Goal: Transaction & Acquisition: Book appointment/travel/reservation

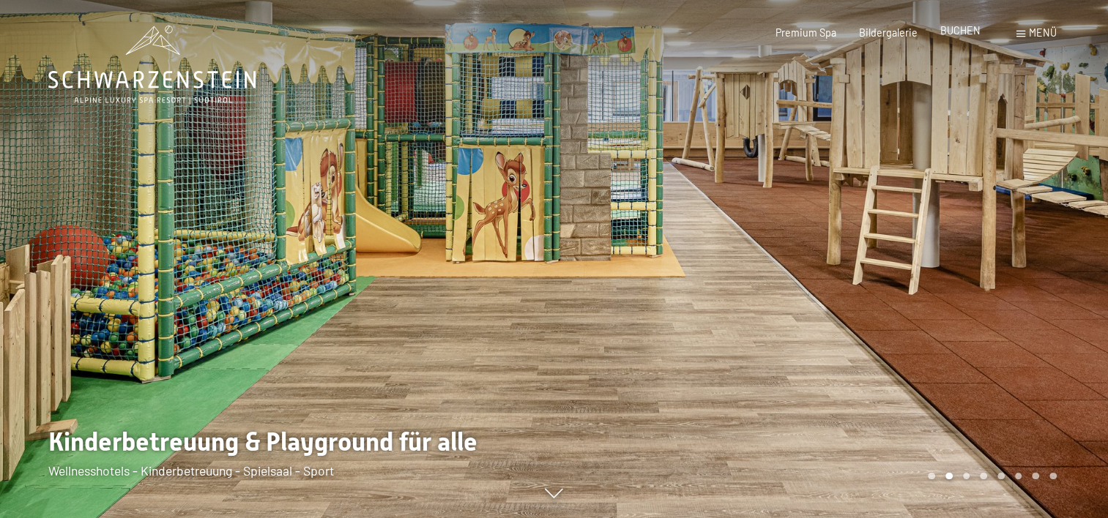
click at [961, 31] on span "BUCHEN" at bounding box center [960, 30] width 40 height 12
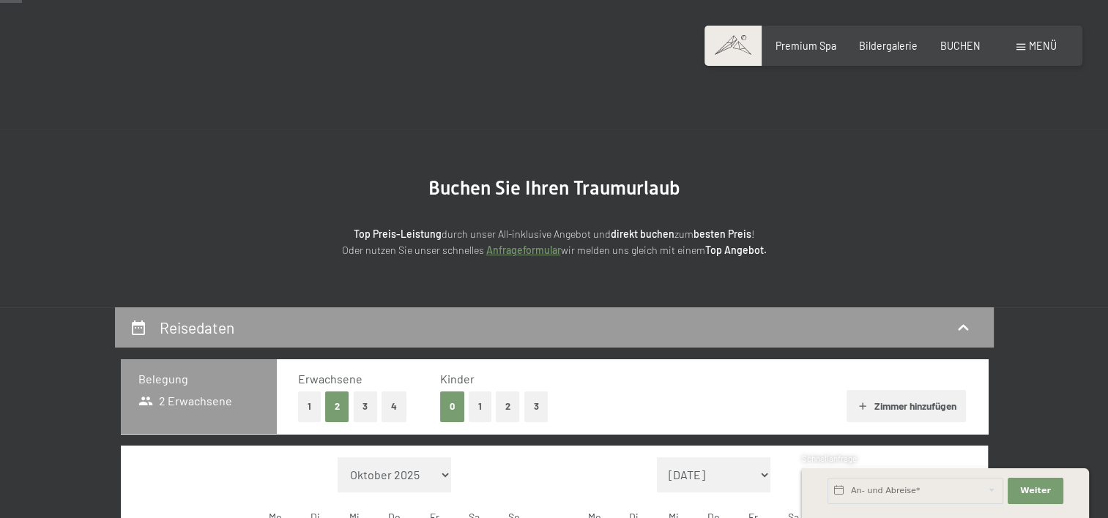
scroll to position [117, 0]
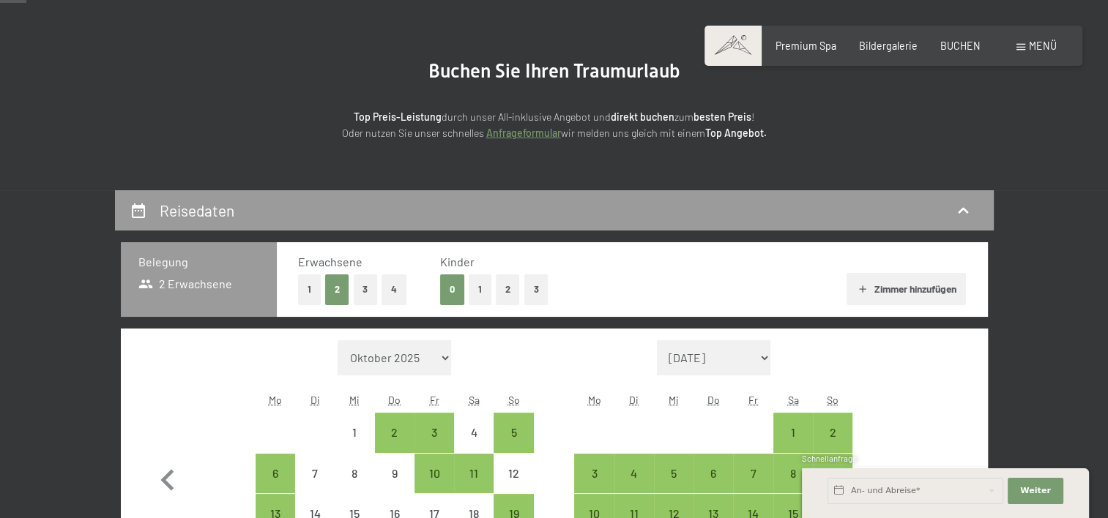
click at [498, 279] on button "2" at bounding box center [508, 290] width 24 height 30
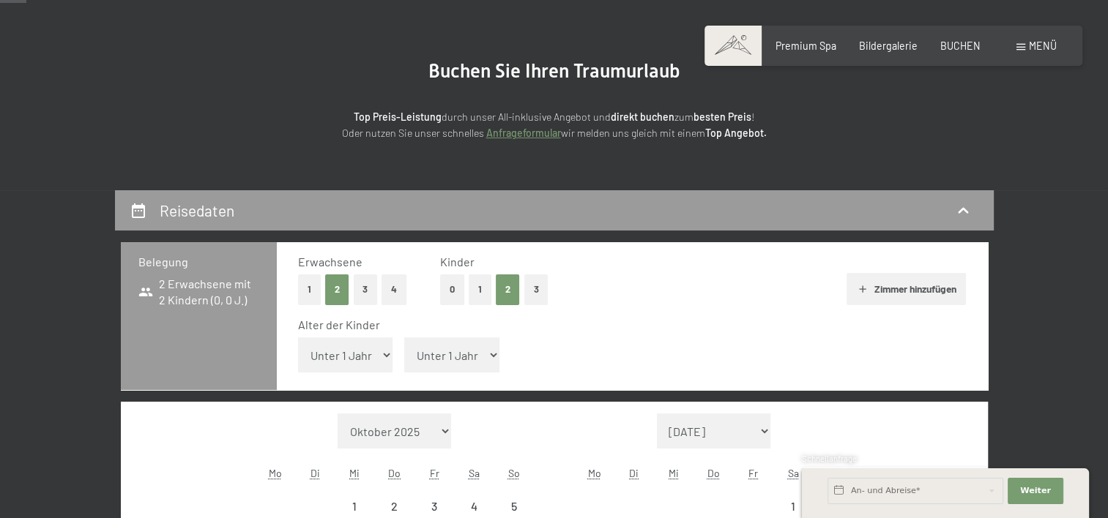
click at [487, 281] on button "1" at bounding box center [480, 290] width 23 height 30
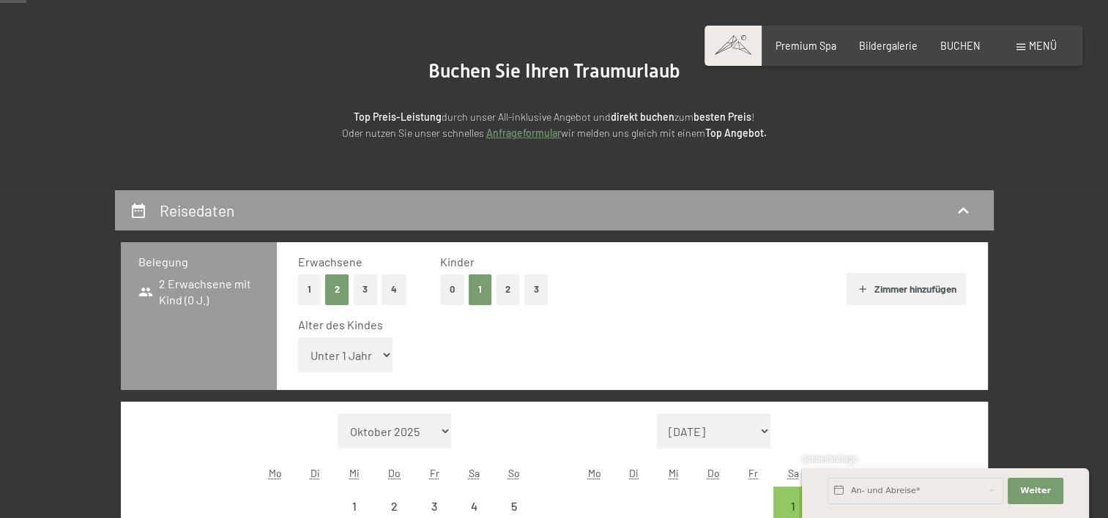
click at [376, 351] on select "Unter 1 Jahr 1 Jahr 2 Jahre 3 Jahre 4 Jahre 5 Jahre 6 Jahre 7 Jahre 8 Jahre 9 J…" at bounding box center [345, 355] width 95 height 35
select select "3"
click at [298, 338] on select "Unter 1 Jahr 1 Jahr 2 Jahre 3 Jahre 4 Jahre 5 Jahre 6 Jahre 7 Jahre 8 Jahre 9 J…" at bounding box center [345, 355] width 95 height 35
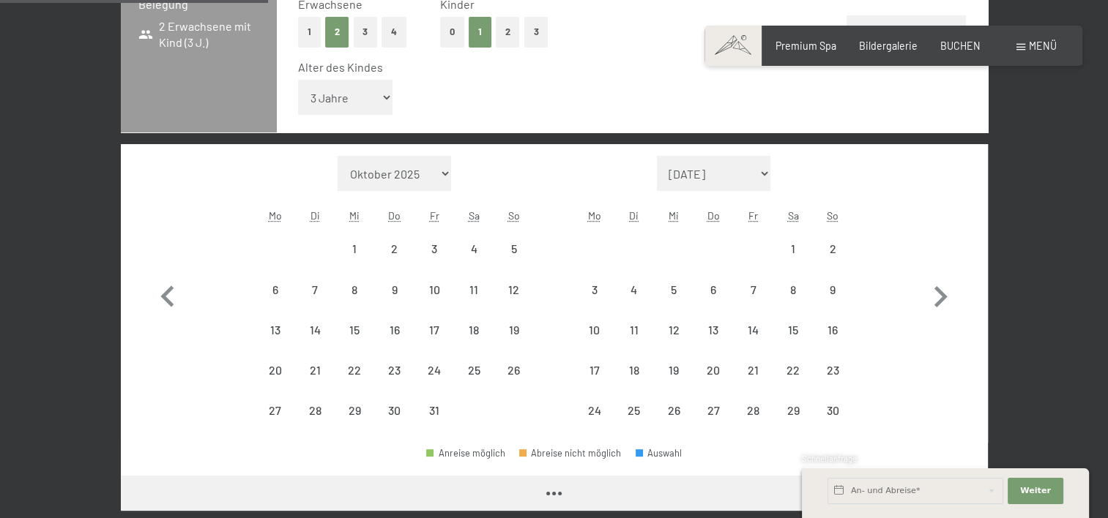
scroll to position [389, 0]
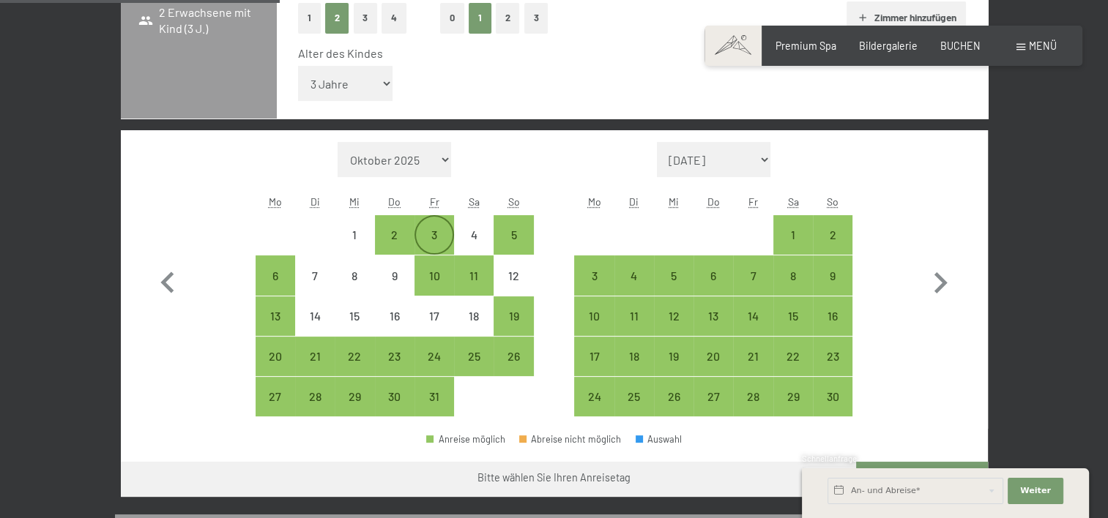
click at [433, 239] on div "3" at bounding box center [434, 247] width 37 height 37
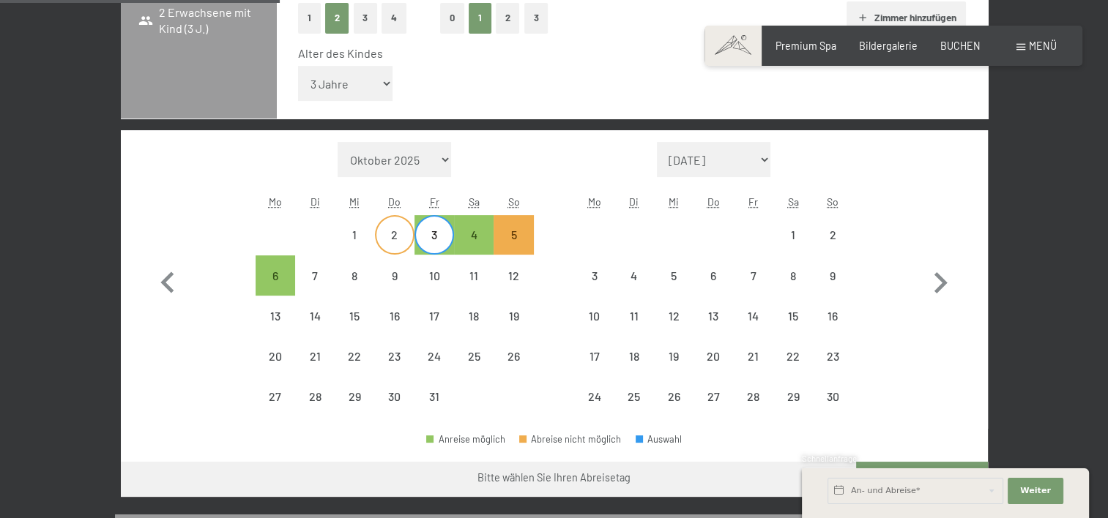
click at [391, 239] on div "2" at bounding box center [394, 247] width 37 height 37
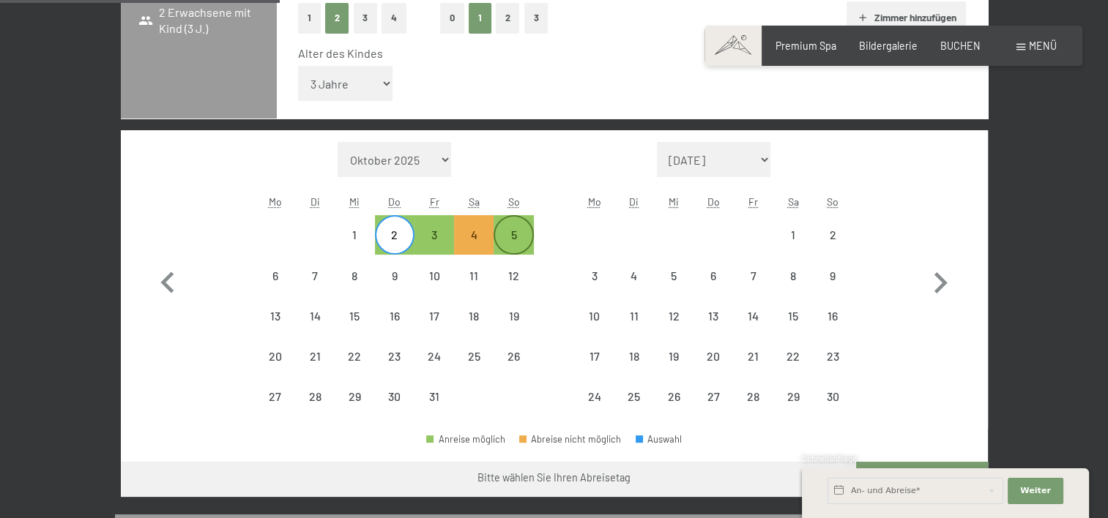
click at [508, 231] on div "5" at bounding box center [513, 247] width 37 height 37
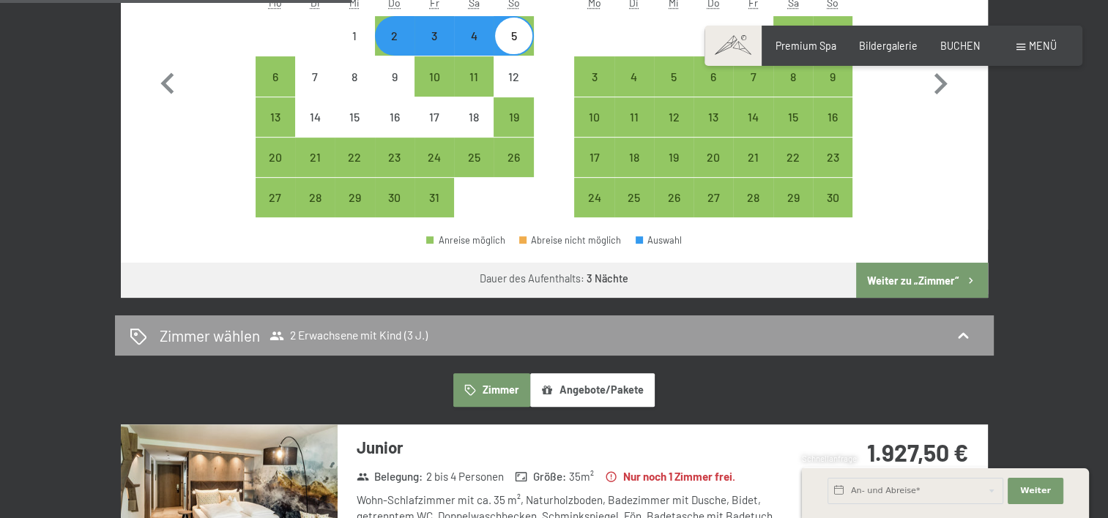
scroll to position [587, 0]
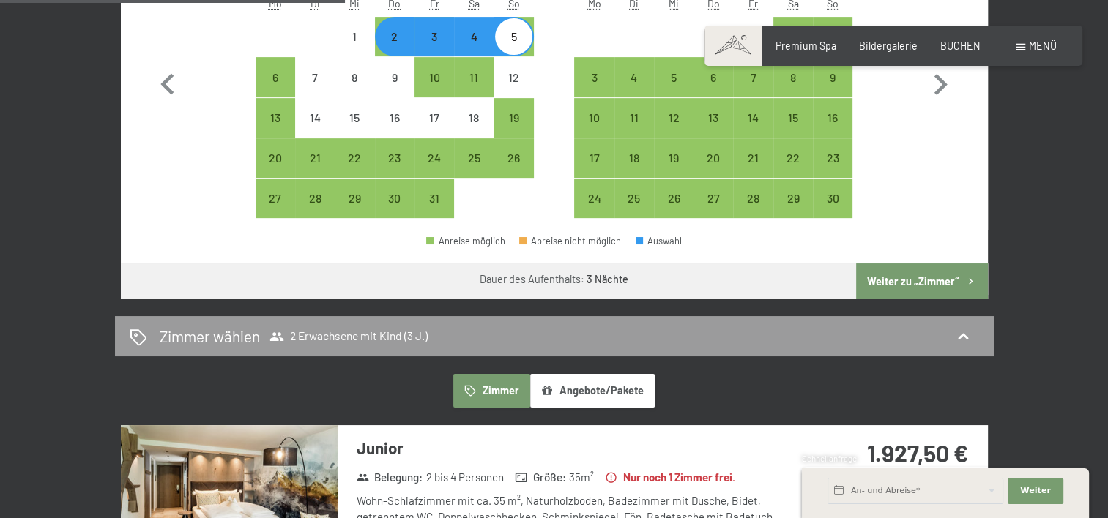
click at [901, 267] on button "Weiter zu „Zimmer“" at bounding box center [921, 281] width 131 height 35
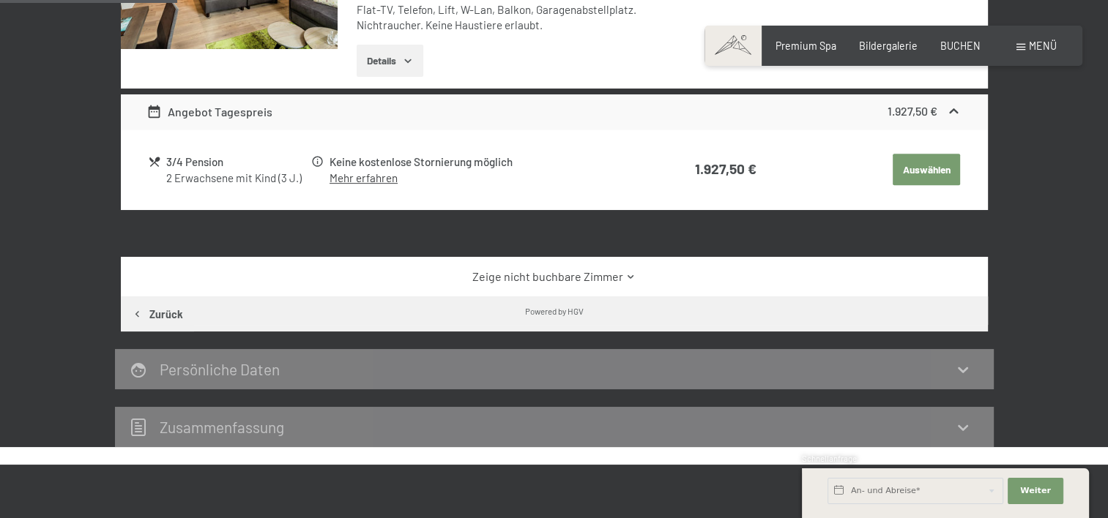
scroll to position [308, 0]
